Goal: Task Accomplishment & Management: Manage account settings

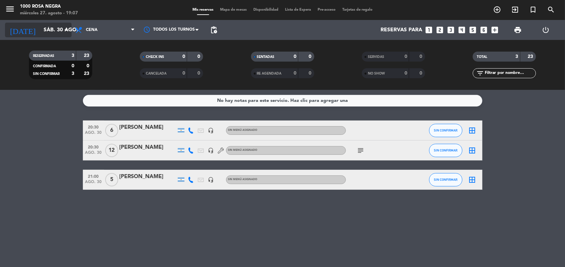
click at [49, 24] on input "sáb. 30 ago." at bounding box center [75, 30] width 70 height 13
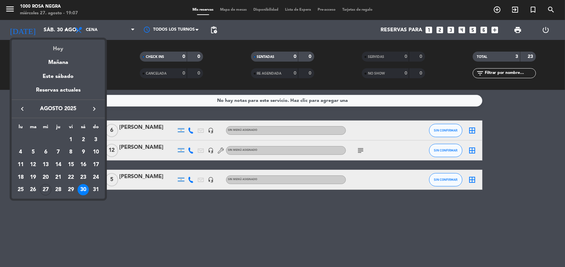
click at [63, 51] on div "Hoy" at bounding box center [58, 47] width 93 height 14
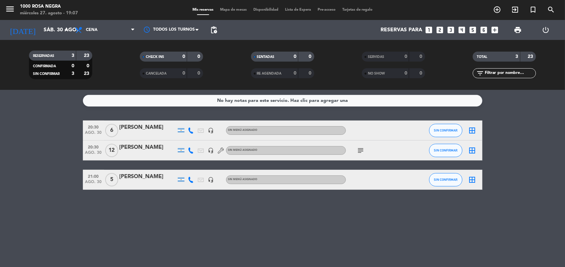
type input "mié. 27 ago."
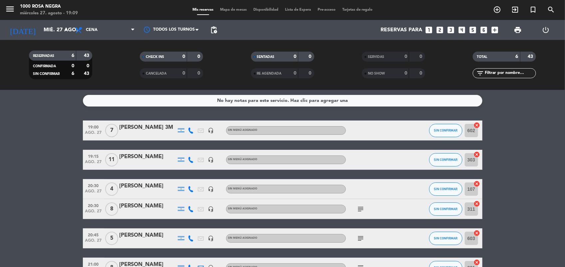
click at [535, 162] on bookings-row "19:00 ago. 27 7 ROMINA 3M headset_mic Sin menú asignado SIN CONFIRMAR 602 cance…" at bounding box center [282, 198] width 565 height 157
click at [477, 126] on icon "cancel" at bounding box center [477, 125] width 7 height 7
click at [132, 128] on div "ROMINA 3M" at bounding box center [147, 127] width 57 height 9
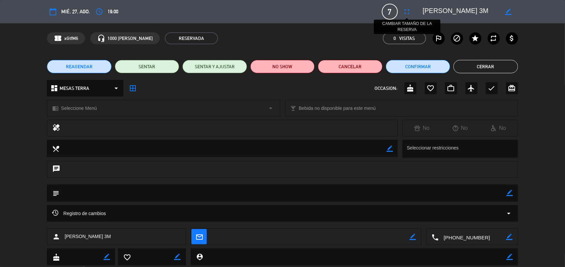
click at [404, 14] on icon "fullscreen" at bounding box center [407, 12] width 8 height 8
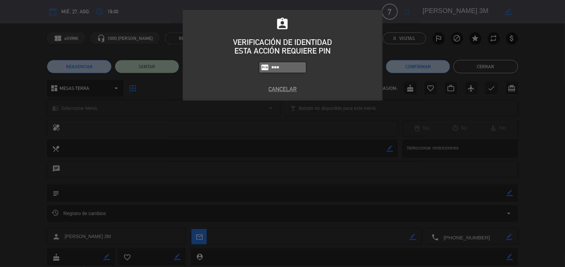
type input "0082"
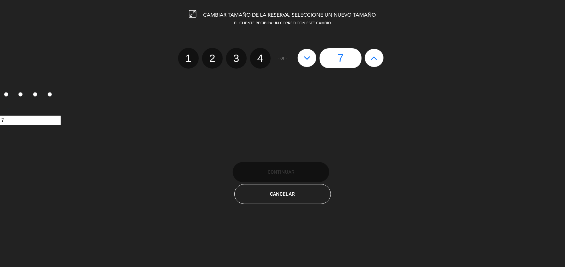
click at [256, 66] on label "4" at bounding box center [260, 58] width 21 height 21
click at [257, 55] on input "4" at bounding box center [259, 52] width 4 height 4
radio input "true"
radio input "false"
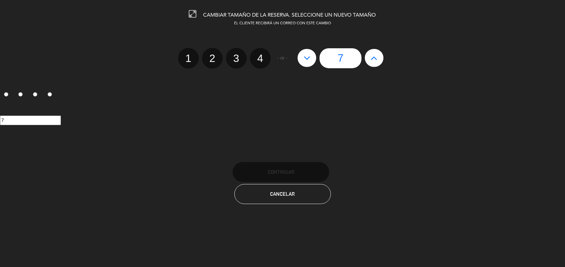
radio input "false"
radio input "true"
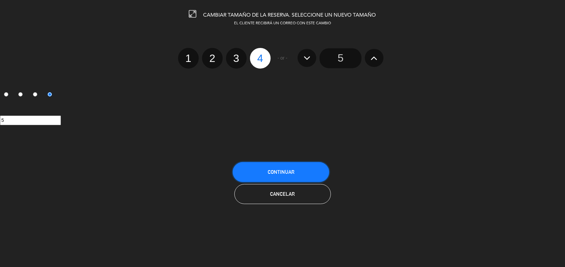
click at [304, 167] on button "Continuar" at bounding box center [281, 172] width 97 height 20
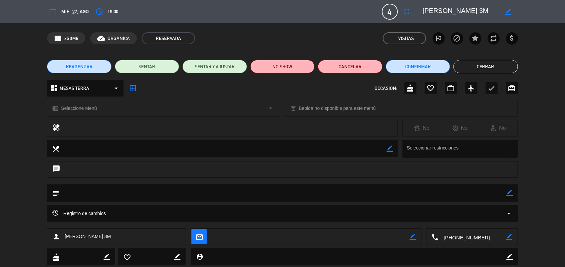
click at [480, 67] on button "Cerrar" at bounding box center [485, 66] width 64 height 13
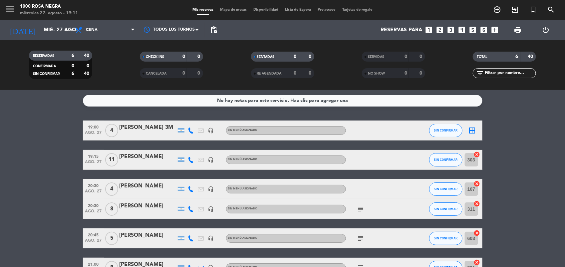
click at [469, 128] on icon "border_all" at bounding box center [472, 130] width 8 height 8
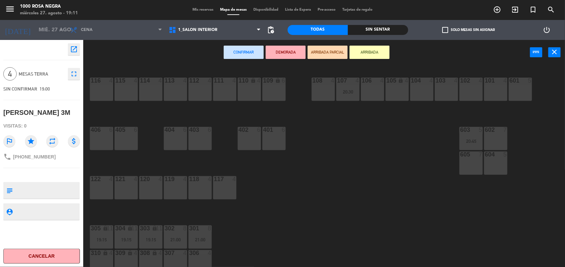
click at [448, 92] on div "103 4" at bounding box center [446, 89] width 23 height 23
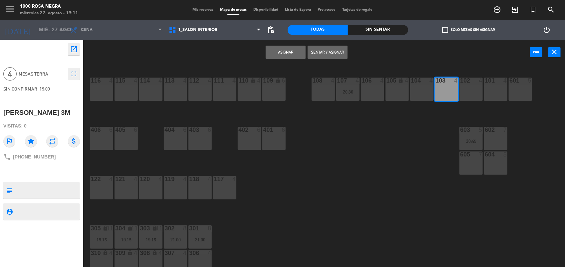
click at [336, 54] on button "Sentar y Asignar" at bounding box center [327, 52] width 40 height 13
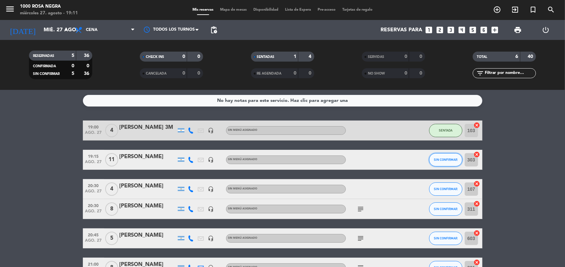
click at [445, 162] on button "SIN CONFIRMAR" at bounding box center [445, 159] width 33 height 13
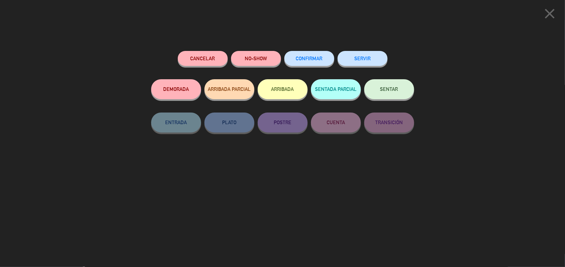
click at [400, 85] on button "SENTAR" at bounding box center [389, 89] width 50 height 20
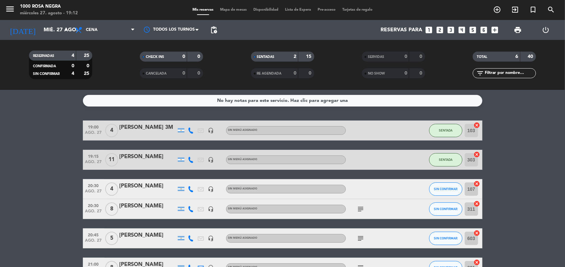
click at [358, 207] on icon "subject" at bounding box center [361, 209] width 8 height 8
drag, startPoint x: 500, startPoint y: 171, endPoint x: 521, endPoint y: 230, distance: 62.8
click at [521, 230] on bookings-row "19:00 ago. 27 4 ROMINA 3M headset_mic Sin menú asignado SENTADA 103 cancel 19:1…" at bounding box center [282, 198] width 565 height 157
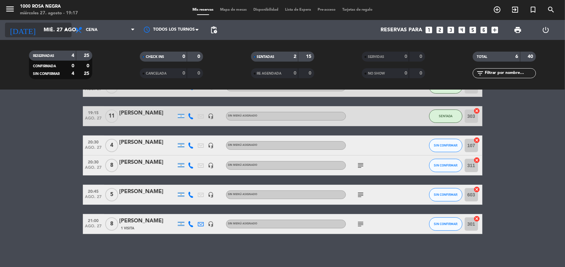
click at [62, 26] on icon "arrow_drop_down" at bounding box center [66, 30] width 8 height 8
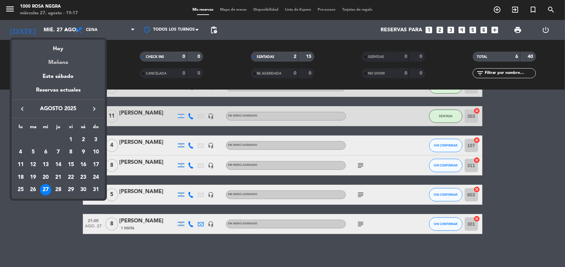
click at [69, 67] on div "Mañana" at bounding box center [58, 60] width 93 height 14
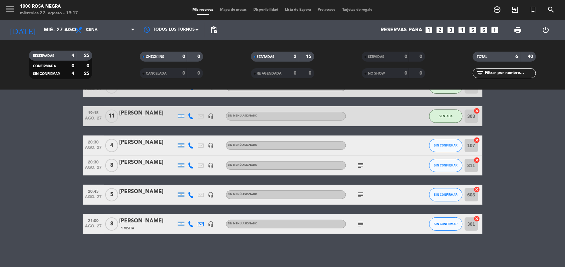
type input "jue. 28 ago."
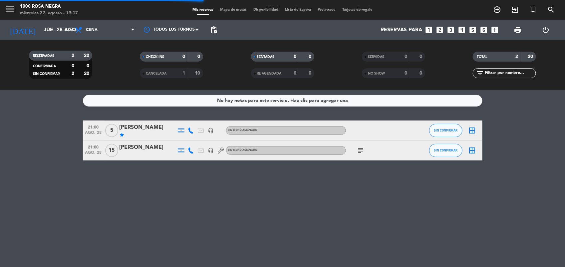
scroll to position [0, 0]
click at [362, 151] on icon "subject" at bounding box center [361, 150] width 8 height 8
click at [142, 147] on div "[PERSON_NAME]" at bounding box center [147, 147] width 57 height 9
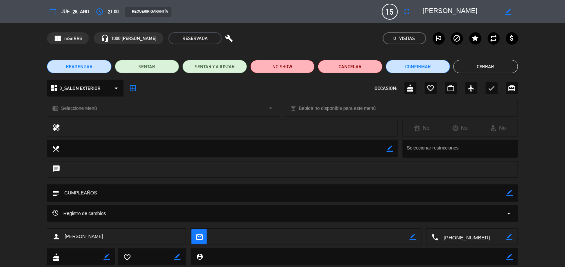
click at [135, 212] on div "Registro de cambios arrow_drop_down" at bounding box center [282, 213] width 461 height 8
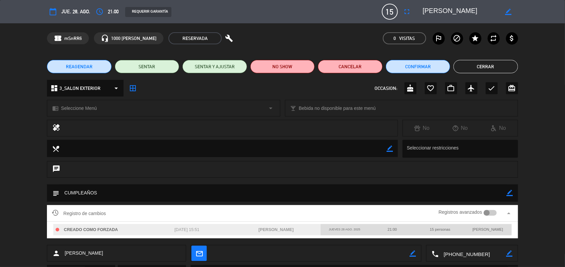
click at [135, 212] on div "Registro de cambios Registros avanzados arrow_drop_up" at bounding box center [282, 213] width 461 height 10
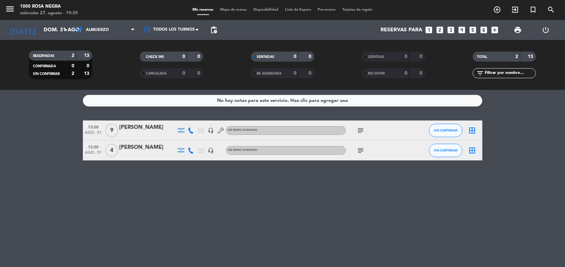
click at [152, 134] on div at bounding box center [147, 134] width 57 height 5
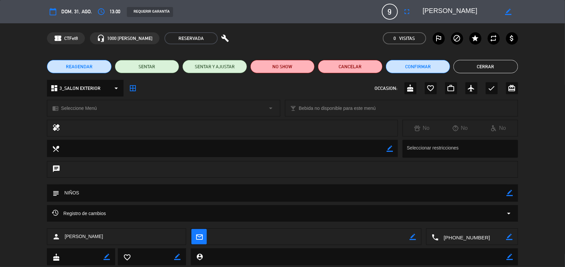
click at [156, 213] on div "Registro de cambios arrow_drop_down" at bounding box center [282, 213] width 461 height 8
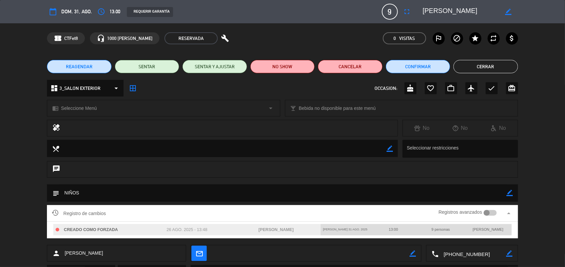
click at [491, 65] on button "Cerrar" at bounding box center [485, 66] width 64 height 13
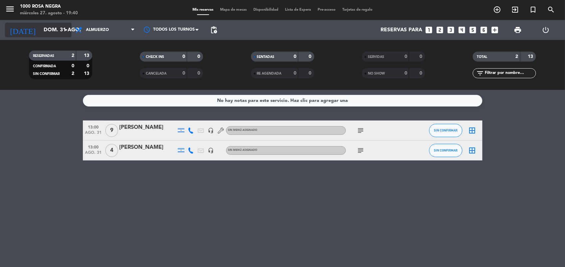
click at [51, 34] on input "dom. 31 ago." at bounding box center [75, 30] width 70 height 13
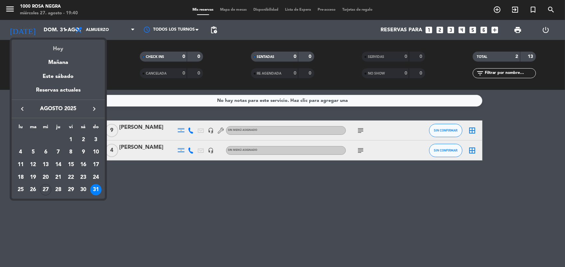
click at [60, 47] on div "Hoy" at bounding box center [58, 47] width 93 height 14
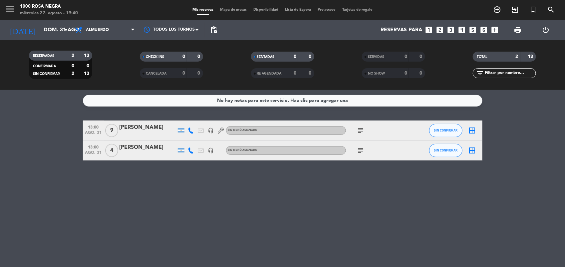
type input "mié. 27 ago."
click at [96, 28] on span "Almuerzo" at bounding box center [97, 30] width 23 height 5
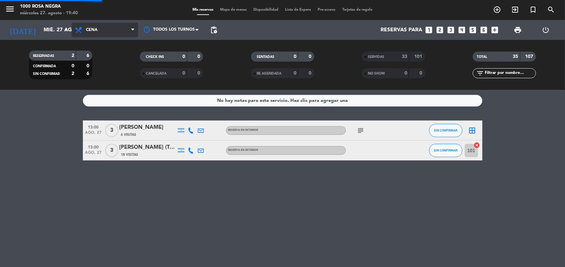
click at [107, 67] on div "menu 1000 [PERSON_NAME] Negra miércoles 27. agosto - 19:40 Mis reservas Mapa de…" at bounding box center [282, 45] width 565 height 90
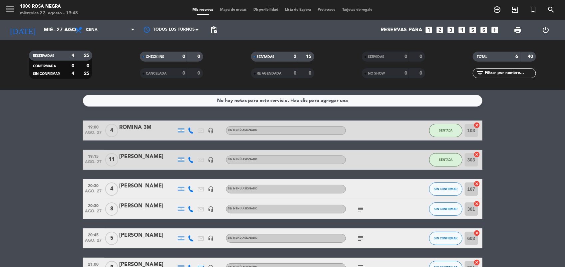
click at [480, 30] on icon "looks_6" at bounding box center [483, 30] width 9 height 9
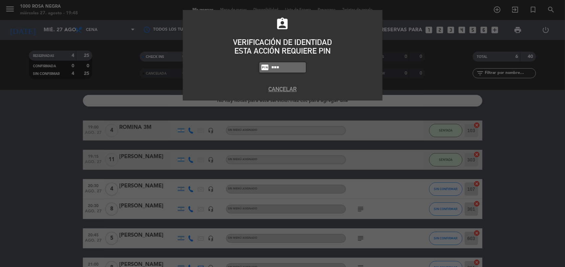
type input "0082"
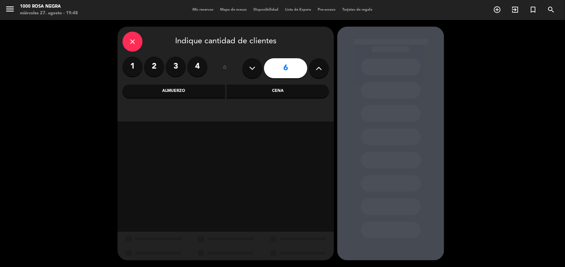
click at [287, 88] on div "Cena" at bounding box center [278, 91] width 102 height 13
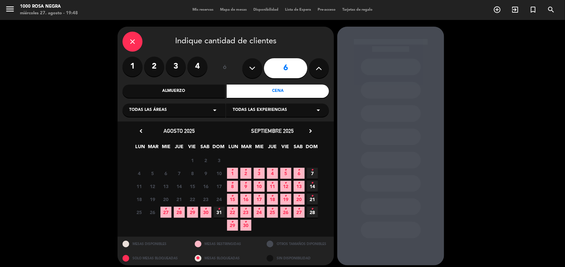
click at [170, 211] on span "27 •" at bounding box center [165, 212] width 11 height 11
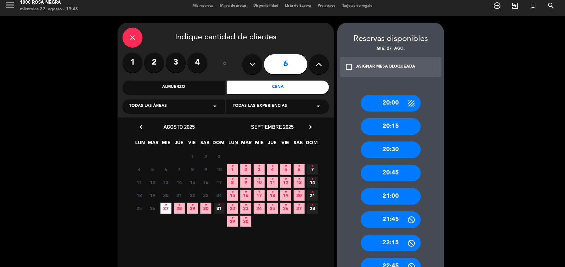
scroll to position [6, 0]
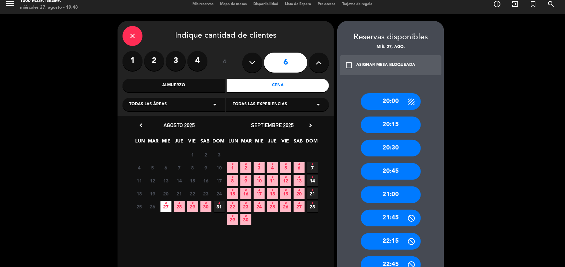
click at [402, 150] on div "20:30" at bounding box center [391, 148] width 60 height 17
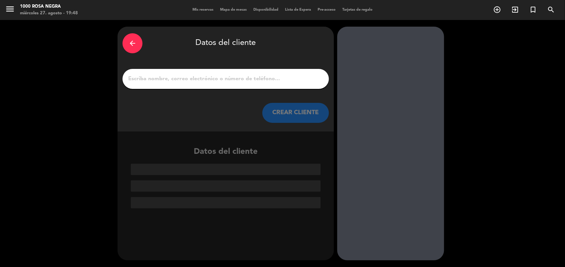
scroll to position [0, 0]
click at [264, 80] on input "1" at bounding box center [225, 78] width 196 height 9
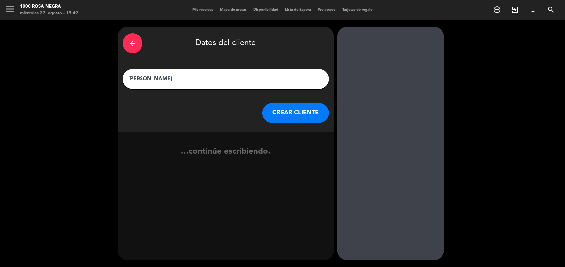
type input "[PERSON_NAME]"
click at [298, 110] on button "CREAR CLIENTE" at bounding box center [295, 113] width 67 height 20
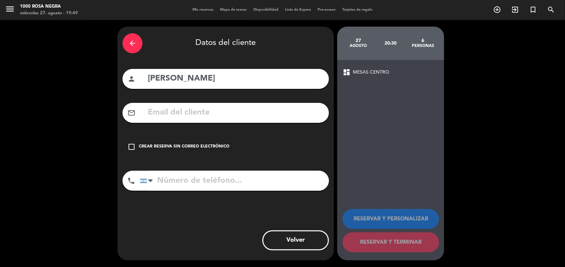
click at [218, 143] on div "Crear reserva sin correo electrónico" at bounding box center [184, 146] width 91 height 7
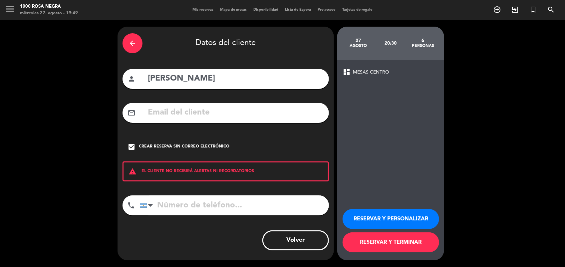
click at [232, 204] on input "tel" at bounding box center [234, 205] width 189 height 20
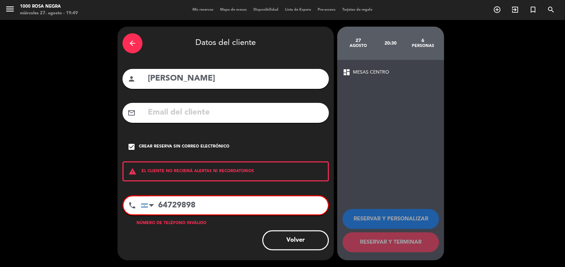
click at [160, 200] on input "64729898" at bounding box center [234, 205] width 187 height 18
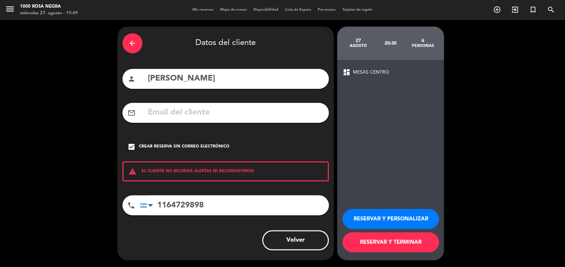
type input "1164729898"
click at [425, 247] on button "RESERVAR Y TERMINAR" at bounding box center [390, 242] width 97 height 20
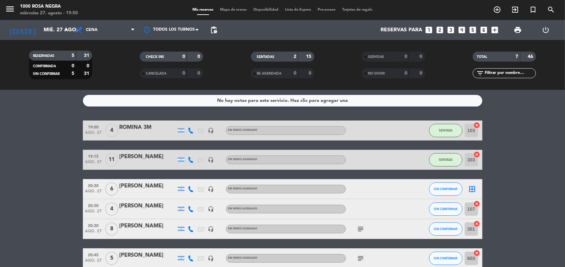
click at [473, 187] on icon "border_all" at bounding box center [472, 189] width 8 height 8
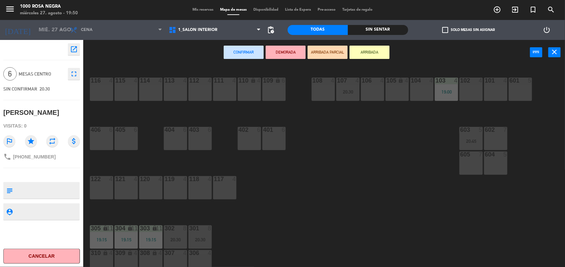
click at [501, 133] on div "602 7" at bounding box center [495, 130] width 23 height 7
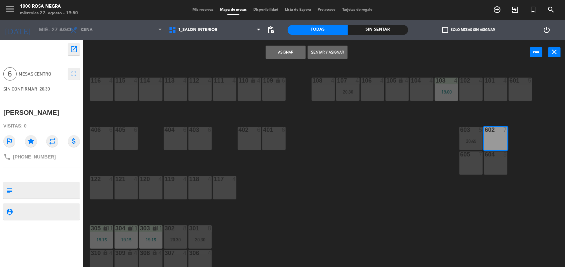
click at [301, 56] on button "Asignar" at bounding box center [286, 52] width 40 height 13
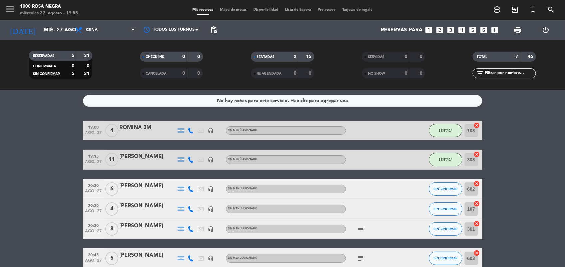
click at [478, 203] on icon "cancel" at bounding box center [477, 203] width 7 height 7
click at [360, 232] on icon "subject" at bounding box center [361, 229] width 8 height 8
click at [144, 224] on div "[PERSON_NAME]" at bounding box center [147, 226] width 57 height 9
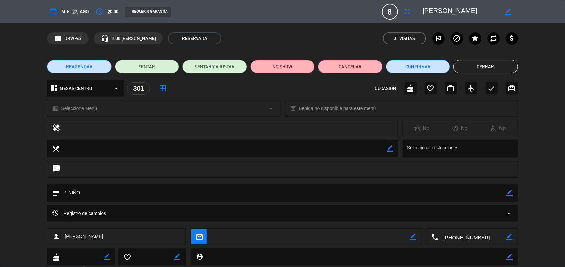
click at [360, 71] on button "Cancelar" at bounding box center [350, 66] width 64 height 13
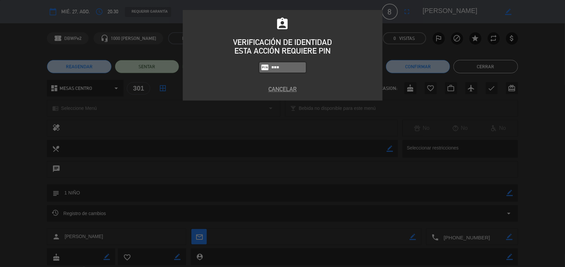
type input "0082"
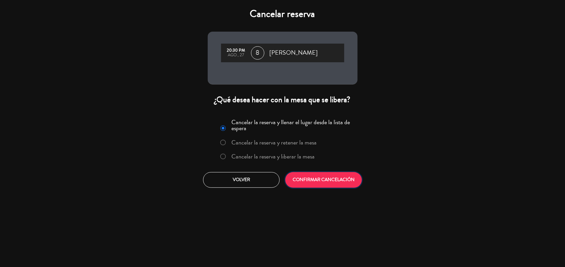
click at [349, 180] on button "CONFIRMAR CANCELACIÓN" at bounding box center [323, 180] width 77 height 16
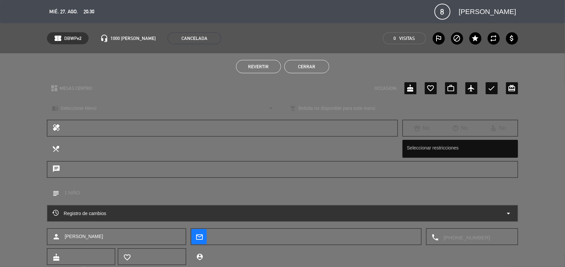
click at [316, 64] on button "Cerrar" at bounding box center [306, 66] width 45 height 13
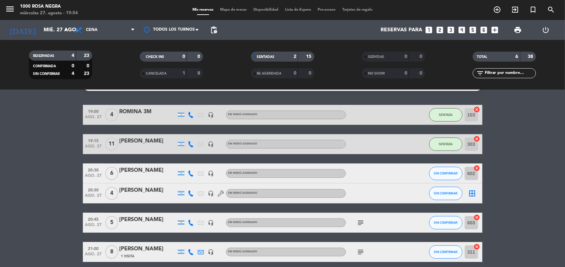
scroll to position [44, 0]
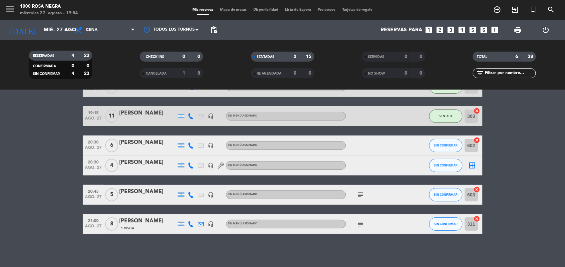
click at [242, 8] on span "Mapa de mesas" at bounding box center [233, 10] width 33 height 4
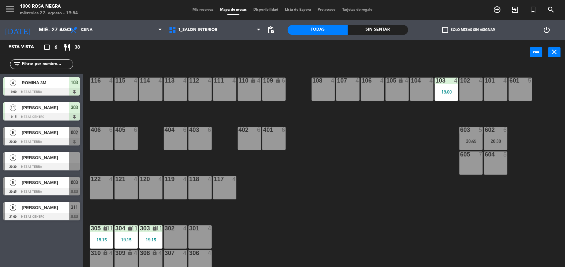
scroll to position [79, 0]
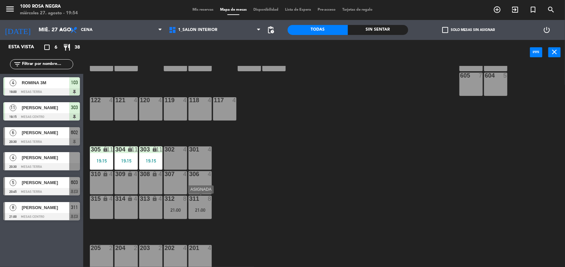
click at [205, 206] on div "311 8 21:00" at bounding box center [199, 207] width 23 height 23
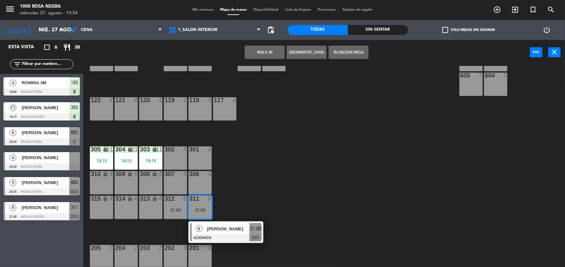
click at [199, 156] on div "301 4" at bounding box center [199, 157] width 23 height 23
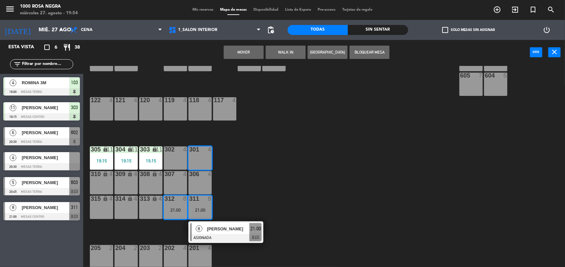
click at [179, 157] on div "302 4" at bounding box center [175, 157] width 23 height 23
click at [250, 54] on button "Mover y Unir" at bounding box center [244, 52] width 40 height 13
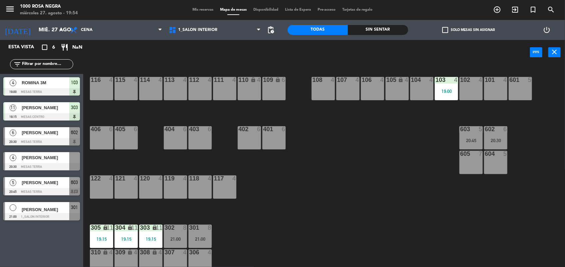
scroll to position [0, 0]
click at [201, 10] on span "Mis reservas" at bounding box center [203, 10] width 28 height 4
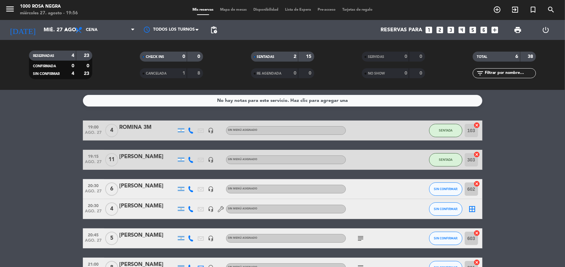
click at [471, 212] on icon "border_all" at bounding box center [472, 209] width 8 height 8
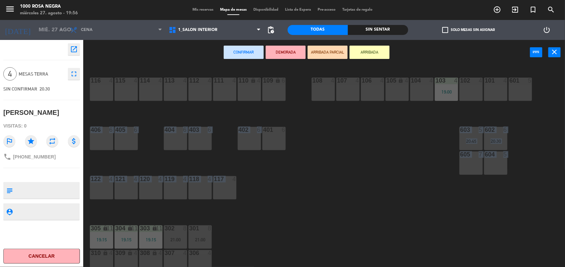
click at [230, 162] on div "116 4 115 4 114 4 113 4 112 4 111 4 110 lock 4 109 lock 6 108 4 107 4 106 4 105…" at bounding box center [327, 167] width 476 height 202
drag, startPoint x: 230, startPoint y: 162, endPoint x: 165, endPoint y: 88, distance: 99.0
click at [165, 88] on div "113 4" at bounding box center [175, 89] width 23 height 23
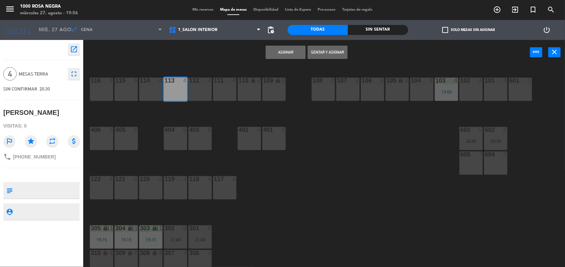
click at [278, 53] on button "Asignar" at bounding box center [286, 52] width 40 height 13
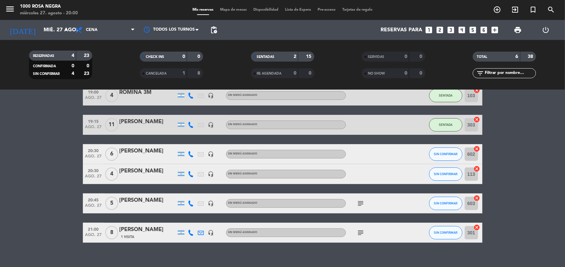
scroll to position [44, 0]
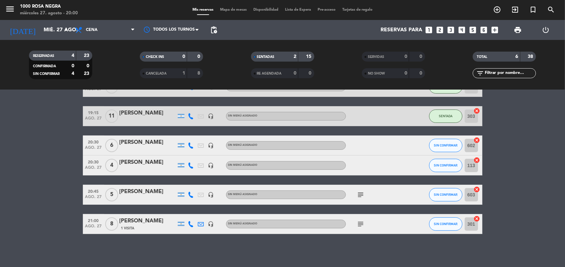
click at [357, 194] on icon "subject" at bounding box center [361, 195] width 8 height 8
click at [361, 254] on div "No hay notas para este servicio. Haz clic para agregar una 19:00 ago. 27 4 ROMI…" at bounding box center [282, 178] width 565 height 177
click at [42, 36] on input "mié. 27 ago." at bounding box center [75, 30] width 70 height 13
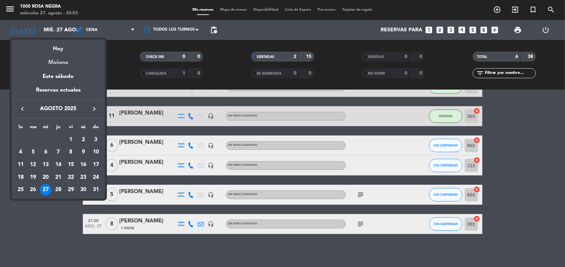
click at [69, 64] on div "Mañana" at bounding box center [58, 60] width 93 height 14
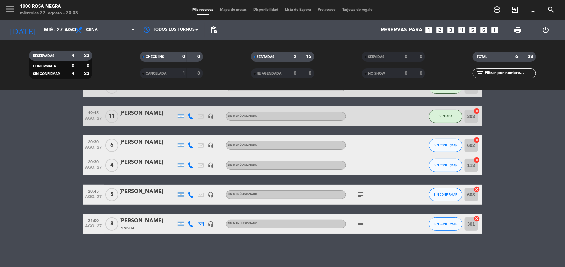
type input "jue. 28 ago."
click at [95, 33] on span "Cena" at bounding box center [105, 30] width 67 height 15
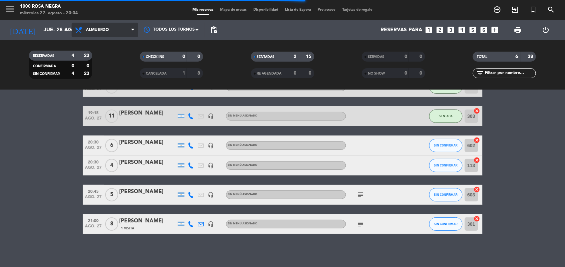
click at [115, 60] on div "menu 1000 [PERSON_NAME] Negra miércoles 27. agosto - 20:04 Mis reservas Mapa de…" at bounding box center [282, 45] width 565 height 90
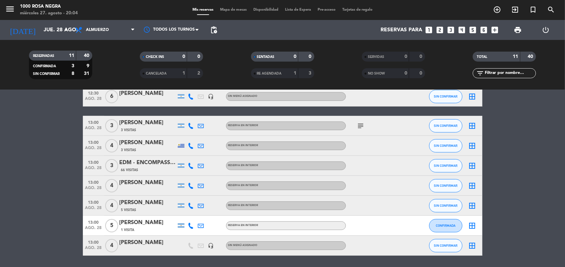
scroll to position [125, 0]
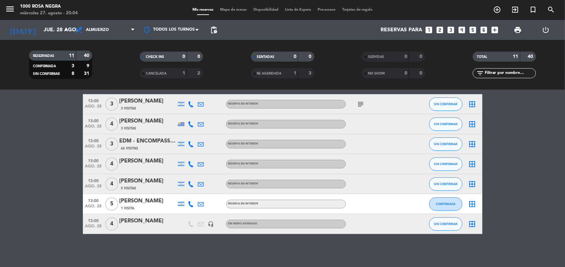
click at [439, 28] on icon "looks_two" at bounding box center [439, 30] width 9 height 9
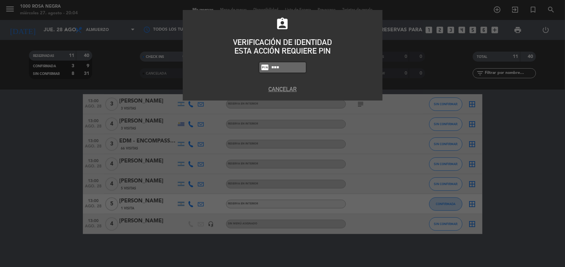
type input "0082"
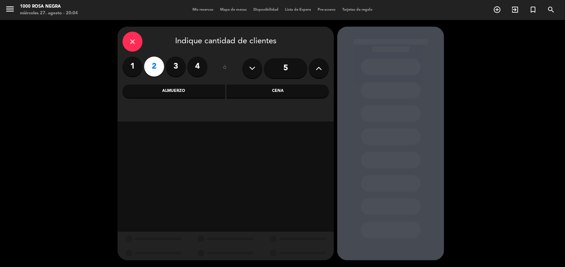
click at [212, 85] on div "Almuerzo" at bounding box center [173, 91] width 102 height 13
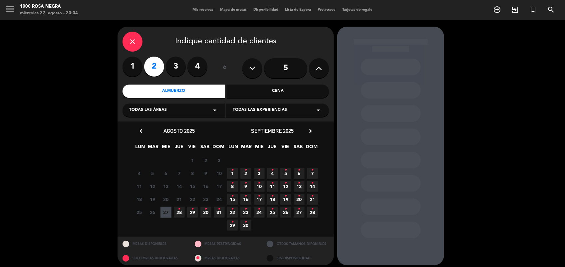
click at [181, 213] on span "28 •" at bounding box center [179, 212] width 11 height 11
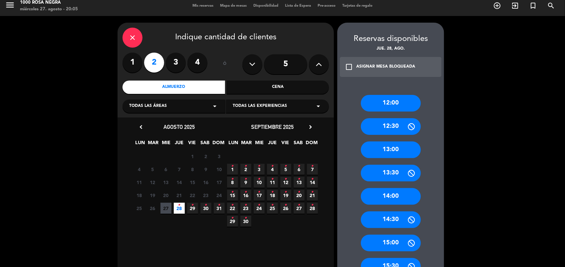
click at [390, 106] on div "12:00" at bounding box center [391, 103] width 60 height 17
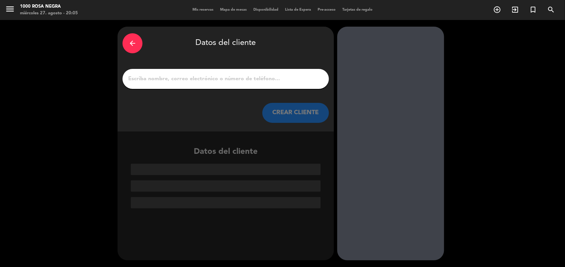
click at [305, 80] on input "1" at bounding box center [225, 78] width 196 height 9
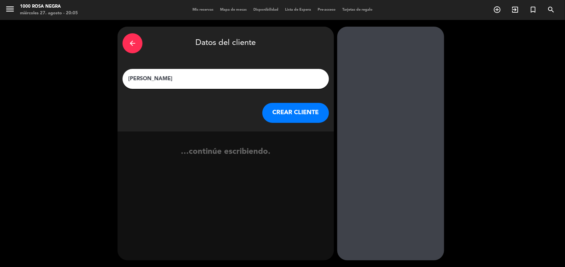
type input "[PERSON_NAME]"
click at [307, 110] on button "CREAR CLIENTE" at bounding box center [295, 113] width 67 height 20
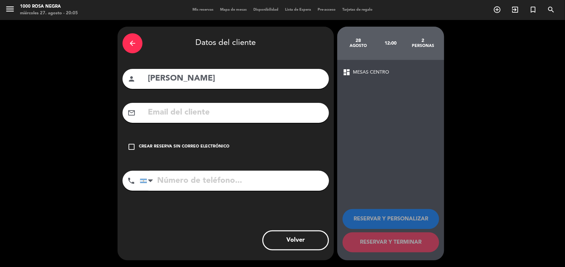
click at [196, 146] on div "Crear reserva sin correo electrónico" at bounding box center [184, 146] width 91 height 7
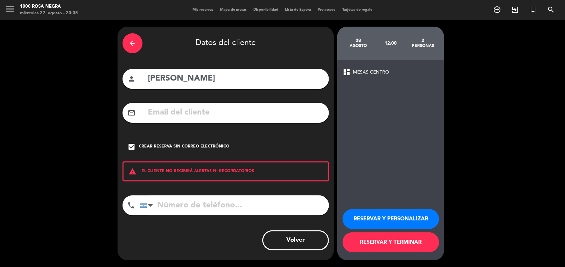
click at [210, 198] on input "tel" at bounding box center [234, 205] width 189 height 20
type input "1144483000"
click at [386, 222] on button "RESERVAR Y PERSONALIZAR" at bounding box center [390, 219] width 97 height 20
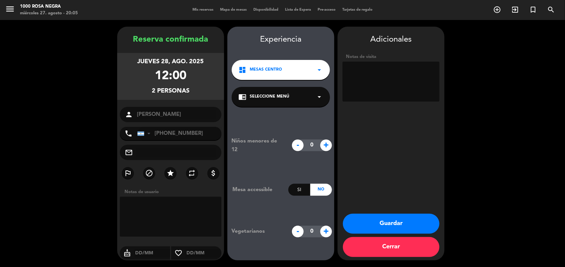
click at [381, 91] on textarea at bounding box center [390, 82] width 97 height 40
type textarea "P"
click at [381, 91] on textarea at bounding box center [390, 82] width 97 height 40
type textarea "En lo posible box pista (pidió 121)."
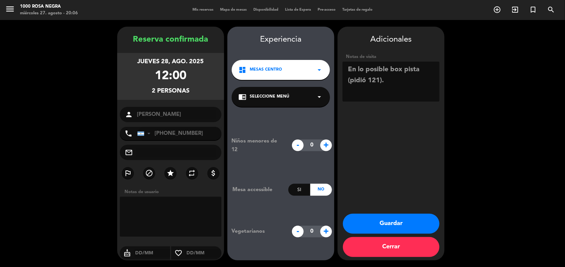
click at [388, 227] on button "Guardar" at bounding box center [391, 224] width 97 height 20
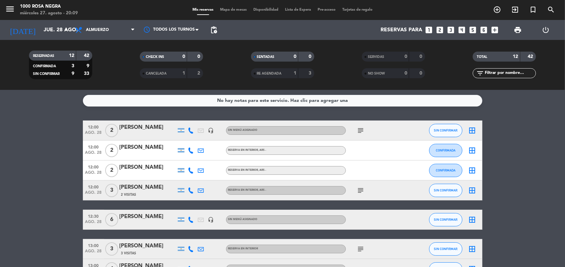
click at [359, 130] on icon "subject" at bounding box center [361, 130] width 8 height 8
click at [77, 111] on div "No hay notas para este servicio. Haz clic para agregar una 12:00 ago. 28 2 [PER…" at bounding box center [282, 178] width 565 height 177
click at [63, 24] on input "jue. 28 ago." at bounding box center [75, 30] width 70 height 13
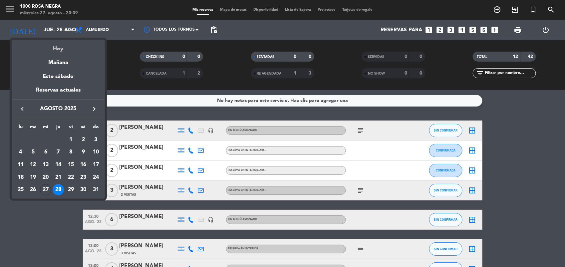
click at [59, 49] on div "Hoy" at bounding box center [58, 47] width 93 height 14
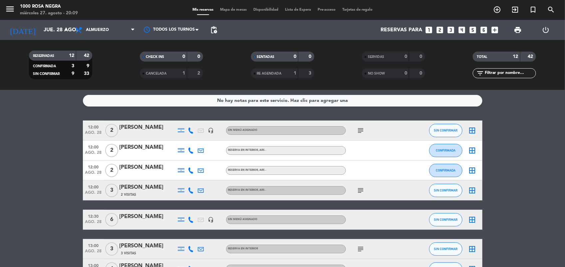
type input "mié. 27 ago."
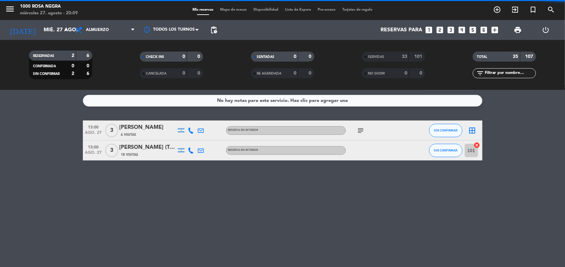
click at [120, 34] on span "Almuerzo" at bounding box center [105, 30] width 67 height 15
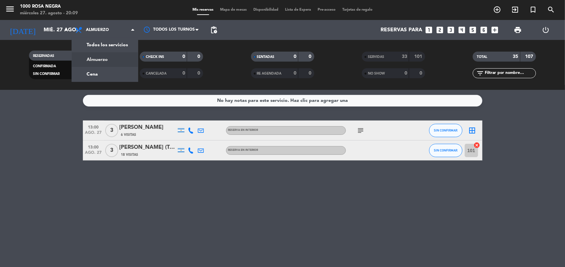
click at [120, 34] on span "Almuerzo" at bounding box center [105, 30] width 67 height 15
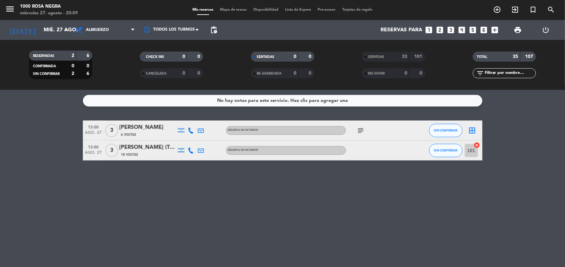
click at [120, 34] on span "Almuerzo" at bounding box center [105, 30] width 67 height 15
click at [122, 71] on div "menu 1000 [PERSON_NAME] Negra miércoles 27. agosto - 20:09 Mis reservas Mapa de…" at bounding box center [282, 45] width 565 height 90
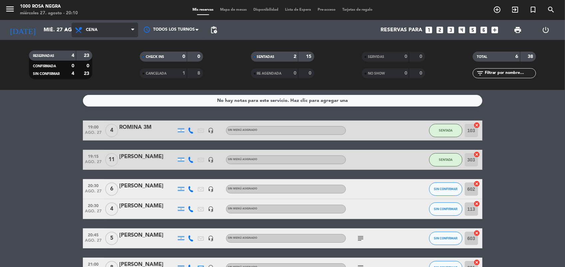
click at [94, 33] on span "Cena" at bounding box center [105, 30] width 67 height 15
click at [105, 55] on div "menu 1000 [PERSON_NAME] Negra miércoles 27. agosto - 20:10 Mis reservas Mapa de…" at bounding box center [282, 45] width 565 height 90
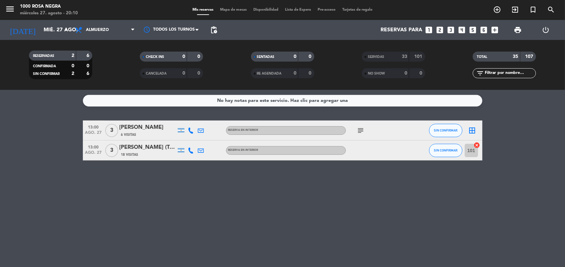
click at [386, 58] on div "SERVIDAS" at bounding box center [378, 57] width 31 height 8
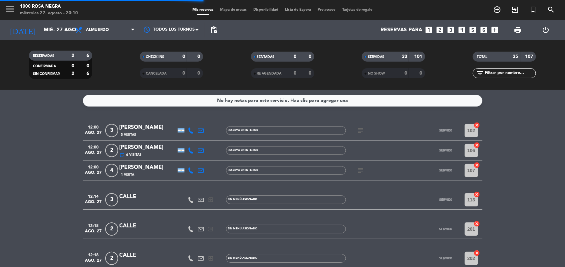
click at [386, 58] on div "SERVIDAS" at bounding box center [378, 57] width 31 height 8
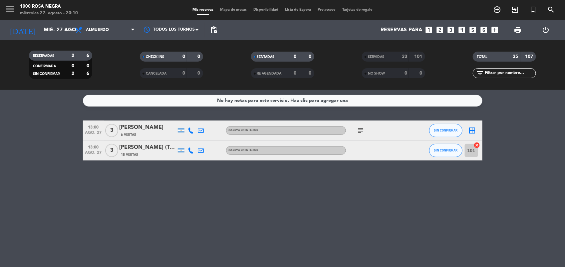
click at [394, 61] on div "SERVIDAS 33 101" at bounding box center [393, 57] width 63 height 10
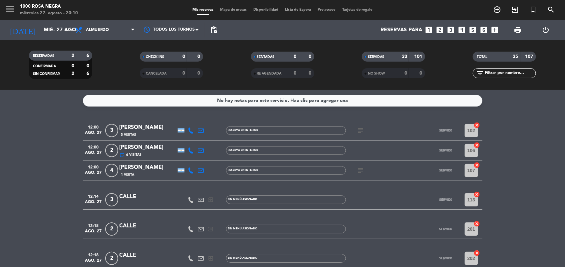
click at [362, 170] on icon "subject" at bounding box center [361, 170] width 8 height 8
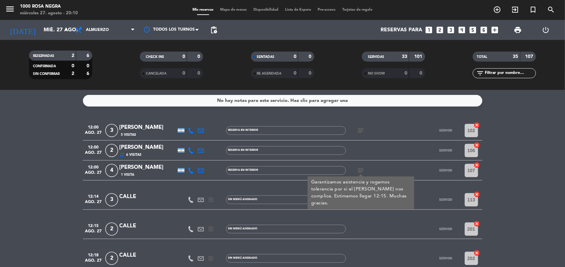
click at [361, 132] on icon "subject" at bounding box center [361, 130] width 8 height 8
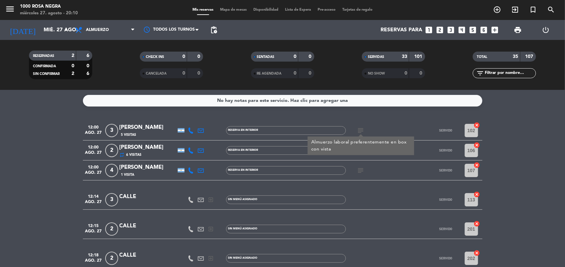
drag, startPoint x: 397, startPoint y: 233, endPoint x: 526, endPoint y: 246, distance: 129.5
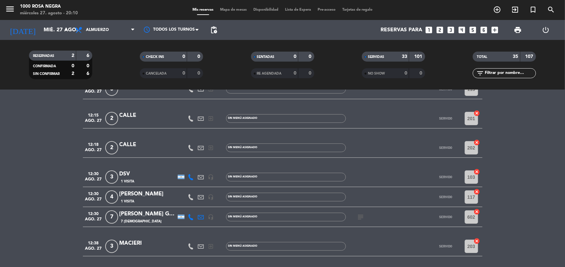
scroll to position [111, 0]
click at [358, 214] on icon "subject" at bounding box center [361, 217] width 8 height 8
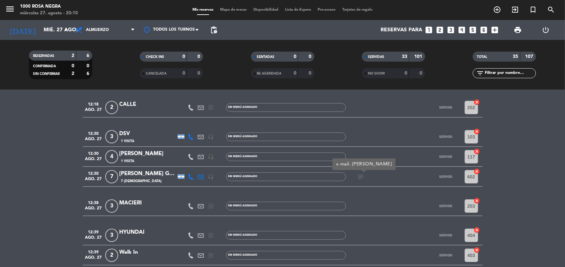
scroll to position [0, 0]
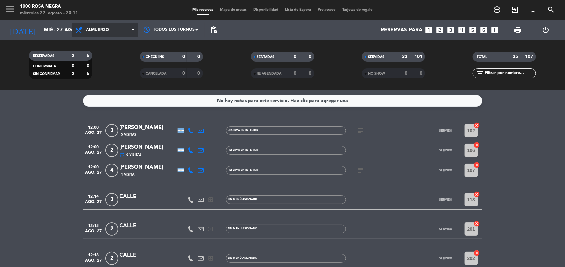
click at [94, 24] on span "Almuerzo" at bounding box center [105, 30] width 67 height 15
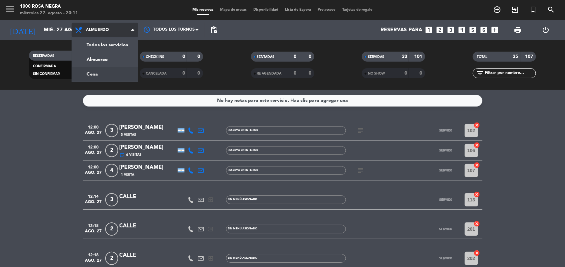
click at [107, 70] on div "menu 1000 [PERSON_NAME] Negra miércoles 27. agosto - 20:11 Mis reservas Mapa de…" at bounding box center [282, 45] width 565 height 90
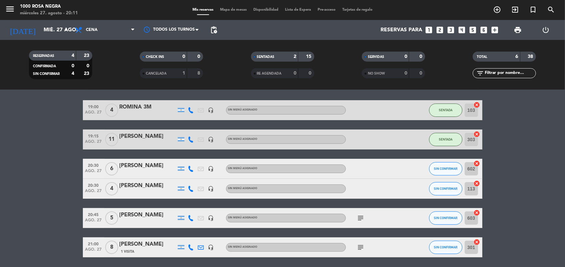
scroll to position [19, 0]
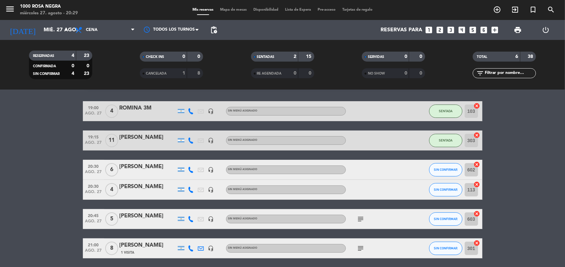
click at [227, 9] on span "Mapa de mesas" at bounding box center [233, 10] width 33 height 4
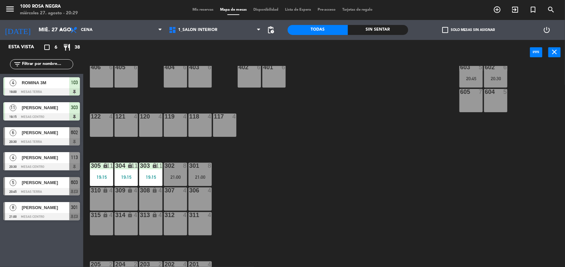
scroll to position [79, 0]
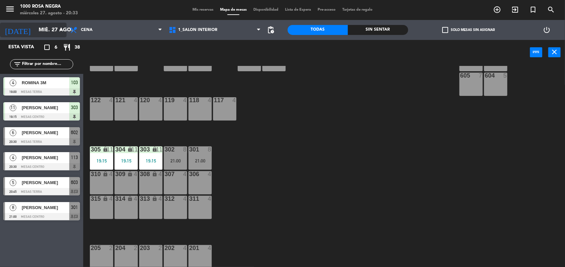
click at [53, 28] on input "mié. 27 ago." at bounding box center [70, 30] width 70 height 13
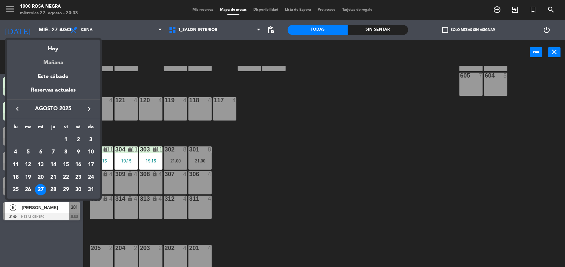
click at [44, 58] on div "Mañana" at bounding box center [53, 60] width 93 height 14
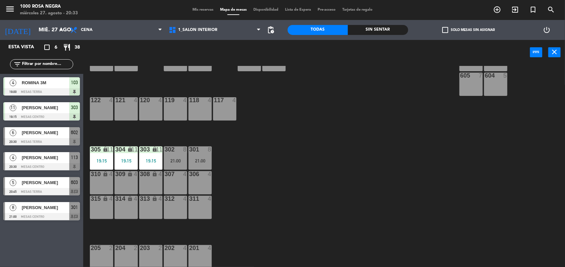
type input "jue. 28 ago."
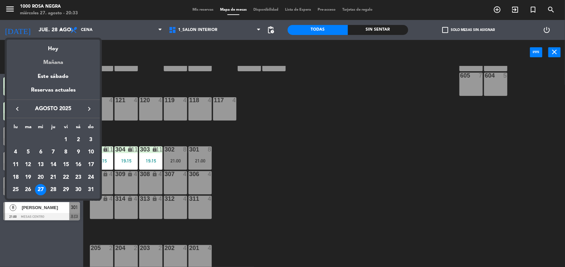
scroll to position [0, 0]
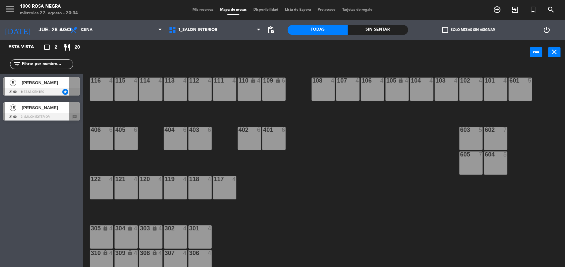
click at [197, 10] on span "Mis reservas" at bounding box center [203, 10] width 28 height 4
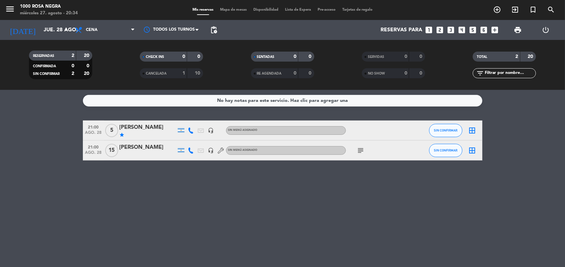
click at [486, 31] on icon "looks_6" at bounding box center [483, 30] width 9 height 9
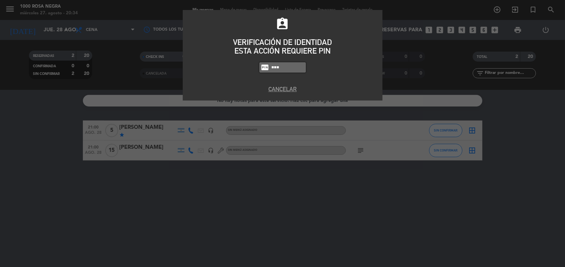
type input "0082"
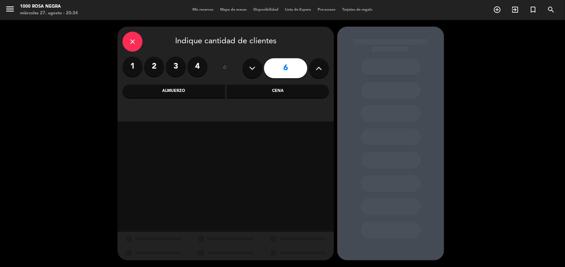
click at [277, 93] on div "Cena" at bounding box center [278, 91] width 102 height 13
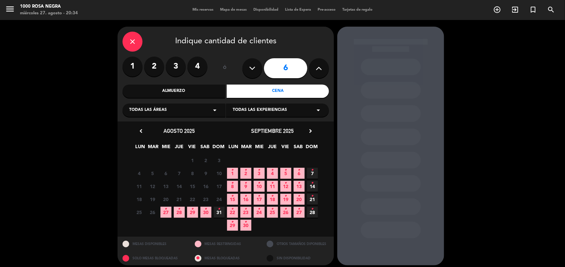
click at [181, 214] on span "28 •" at bounding box center [179, 212] width 11 height 11
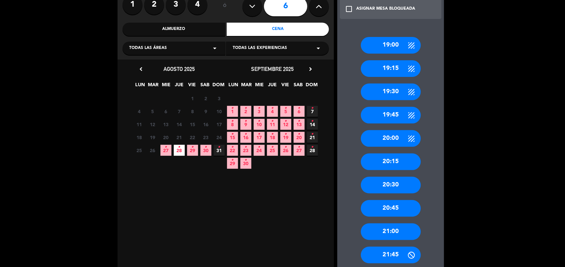
scroll to position [62, 0]
click at [403, 227] on div "21:00" at bounding box center [391, 231] width 60 height 17
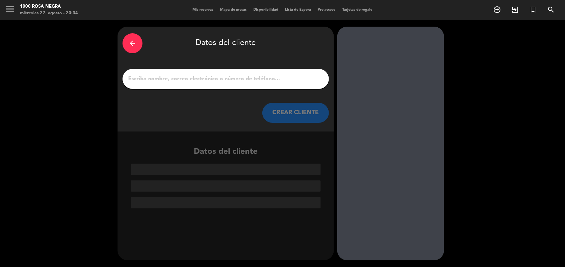
scroll to position [0, 0]
drag, startPoint x: 221, startPoint y: 86, endPoint x: 218, endPoint y: 78, distance: 8.4
click at [218, 78] on div at bounding box center [225, 79] width 206 height 20
click at [218, 78] on input "1" at bounding box center [225, 78] width 196 height 9
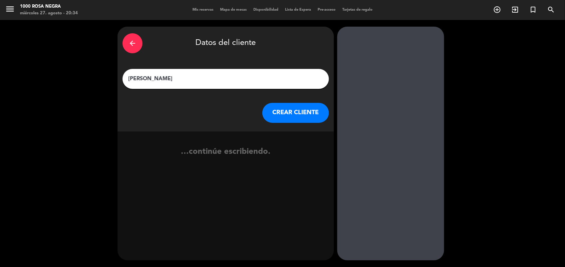
type input "[PERSON_NAME]"
click at [309, 106] on button "CREAR CLIENTE" at bounding box center [295, 113] width 67 height 20
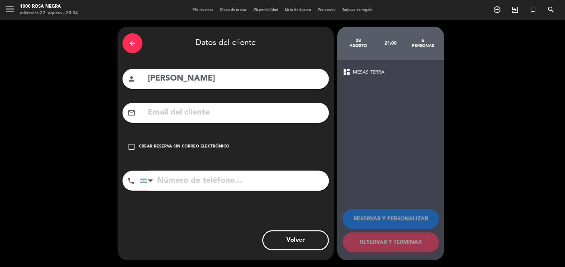
click at [200, 149] on div "Crear reserva sin correo electrónico" at bounding box center [184, 146] width 91 height 7
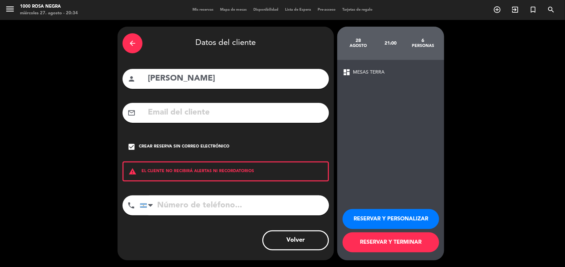
click at [213, 208] on input "tel" at bounding box center [234, 205] width 189 height 20
type input "1135809917"
click at [390, 214] on button "RESERVAR Y PERSONALIZAR" at bounding box center [390, 219] width 97 height 20
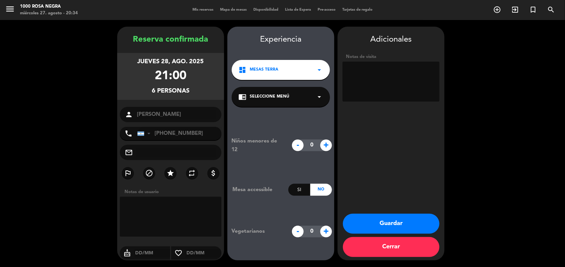
click at [396, 84] on textarea at bounding box center [390, 82] width 97 height 40
type textarea "Cumple. Hay un niño."
click at [424, 224] on button "Guardar" at bounding box center [391, 224] width 97 height 20
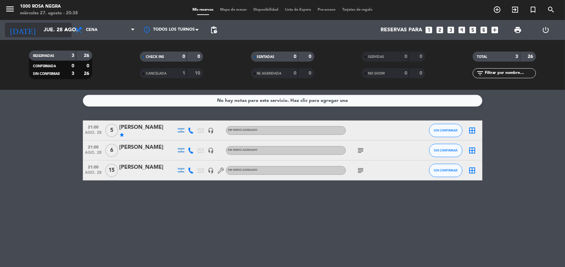
click at [61, 32] on input "jue. 28 ago." at bounding box center [75, 30] width 70 height 13
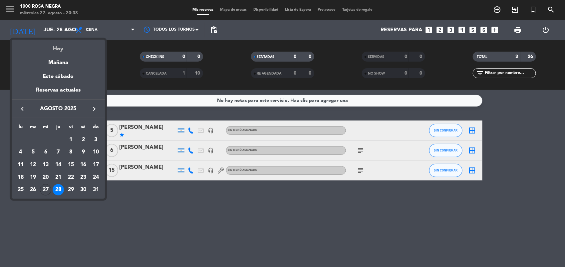
click at [60, 52] on div "Hoy" at bounding box center [58, 47] width 93 height 14
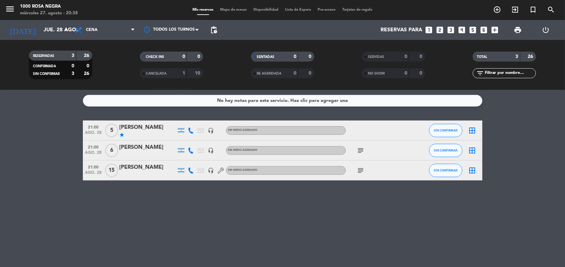
type input "mié. 27 ago."
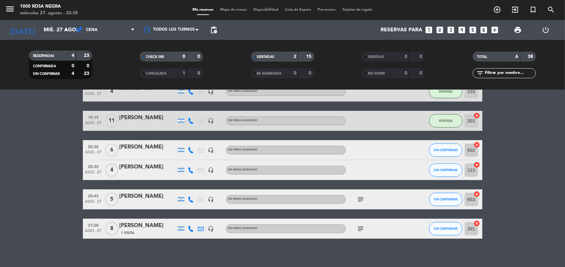
scroll to position [44, 0]
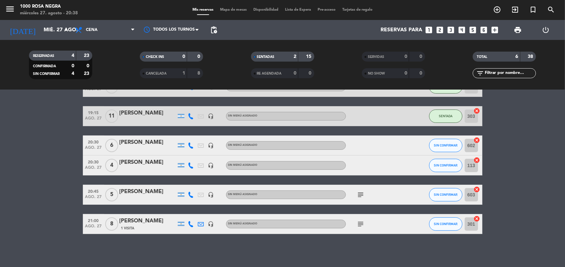
click at [360, 220] on icon "subject" at bounding box center [361, 224] width 8 height 8
click at [382, 243] on div "No hay notas para este servicio. Haz clic para agregar una 19:00 ago. 27 4 ROMI…" at bounding box center [282, 178] width 565 height 177
click at [453, 148] on button "SIN CONFIRMAR" at bounding box center [445, 145] width 33 height 13
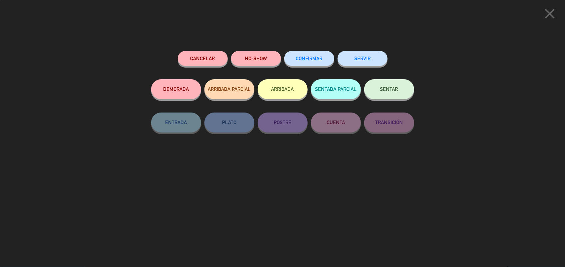
click at [394, 91] on span "SENTAR" at bounding box center [389, 89] width 18 height 6
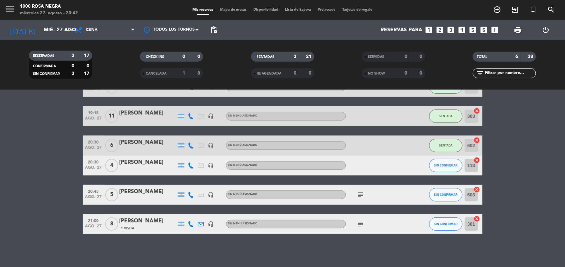
click at [360, 193] on icon "subject" at bounding box center [361, 195] width 8 height 8
click at [357, 222] on icon "subject" at bounding box center [361, 224] width 8 height 8
click at [353, 258] on div "No hay notas para este servicio. Haz clic para agregar una 19:00 ago. 27 4 ROMI…" at bounding box center [282, 178] width 565 height 177
